Goal: Task Accomplishment & Management: Complete application form

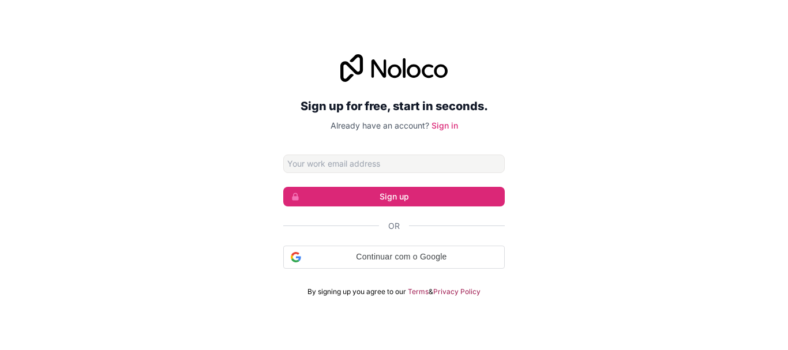
click at [426, 171] on input "Email address" at bounding box center [393, 164] width 221 height 18
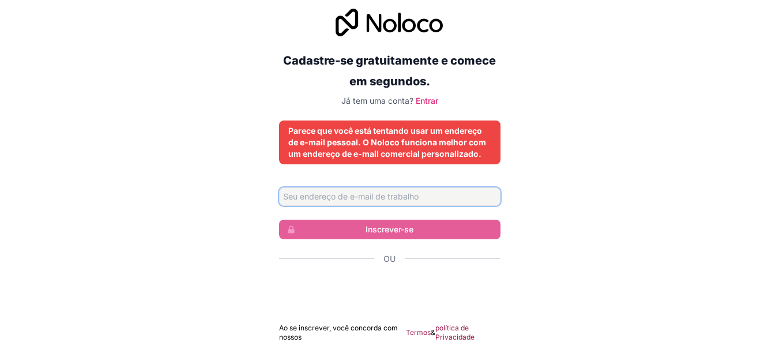
click at [442, 201] on input "Endereço de email" at bounding box center [389, 196] width 221 height 18
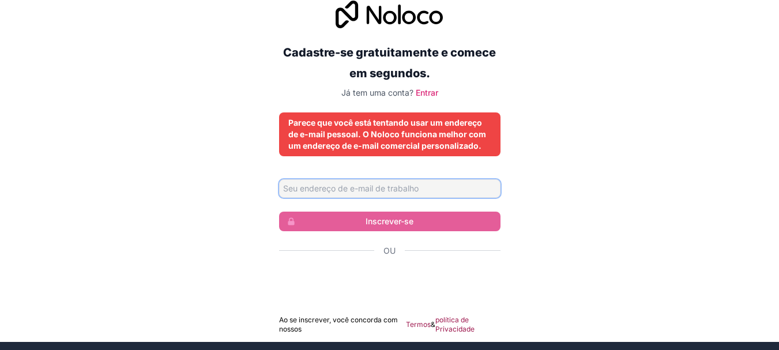
click at [405, 186] on input "Endereço de email" at bounding box center [389, 188] width 221 height 18
type input "rh1@donafranciscafazenda.com.br"
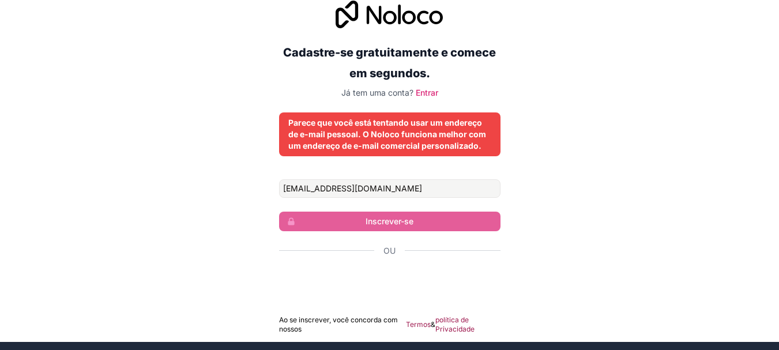
click at [622, 157] on div "Cadastre-se gratuitamente e comece em segundos. Já tem uma conta? Entrar Parece…" at bounding box center [389, 167] width 779 height 366
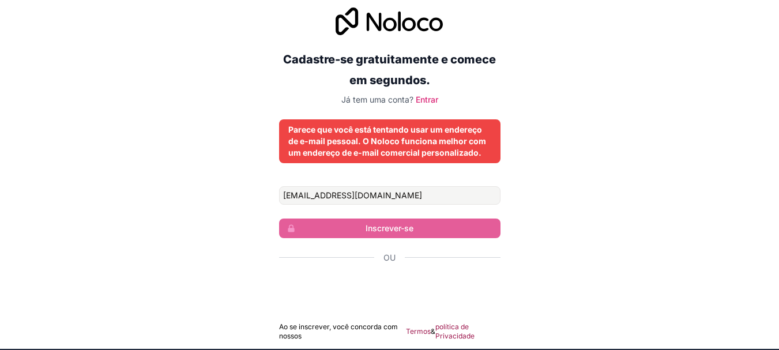
scroll to position [0, 0]
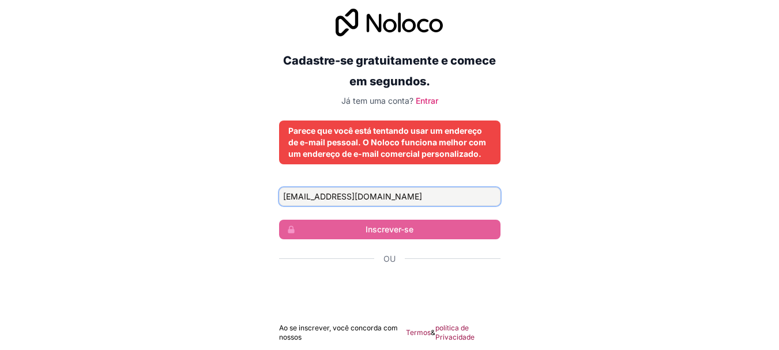
click at [449, 187] on input "rh1@donafranciscafazenda.com.br" at bounding box center [389, 196] width 221 height 18
